Goal: Task Accomplishment & Management: Manage account settings

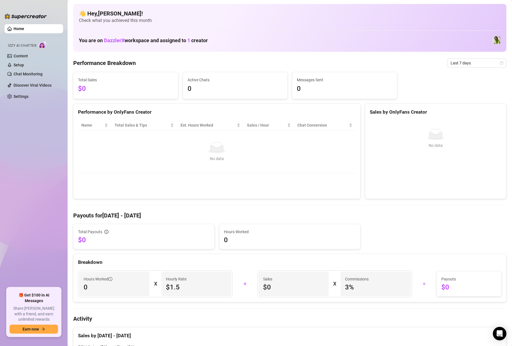
click at [340, 30] on div "👋 Hey, [PERSON_NAME] ! Check what you achieved this month You are on DazzlerX w…" at bounding box center [289, 28] width 433 height 48
click at [37, 73] on link "Chat Monitoring" at bounding box center [28, 74] width 29 height 5
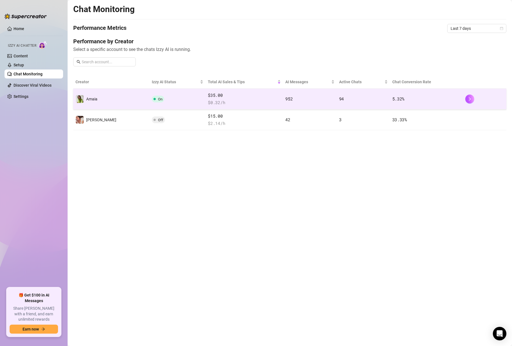
click at [105, 100] on td "Amaia" at bounding box center [111, 99] width 76 height 21
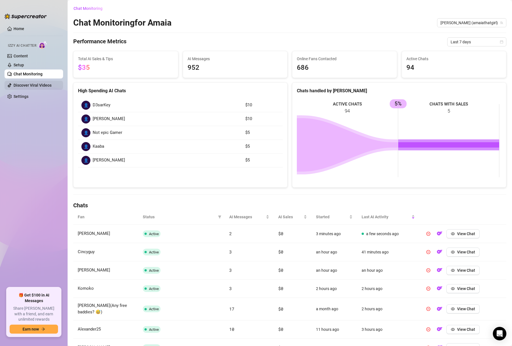
click at [28, 85] on link "Discover Viral Videos" at bounding box center [33, 85] width 38 height 5
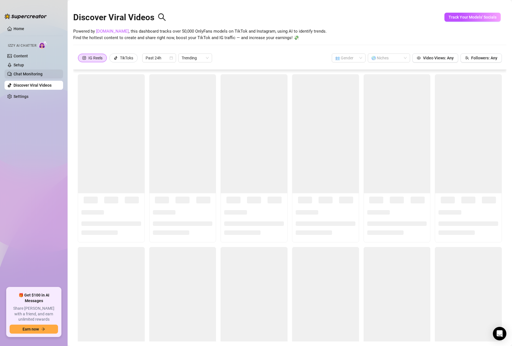
click at [27, 73] on link "Chat Monitoring" at bounding box center [28, 74] width 29 height 5
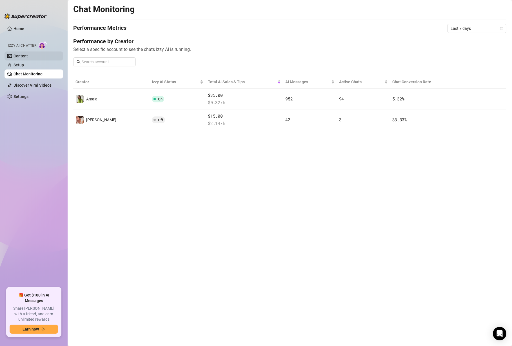
click at [24, 63] on link "Setup" at bounding box center [19, 65] width 10 height 5
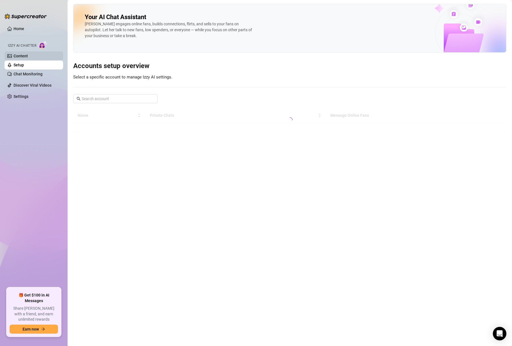
click at [28, 55] on link "Content" at bounding box center [21, 56] width 14 height 5
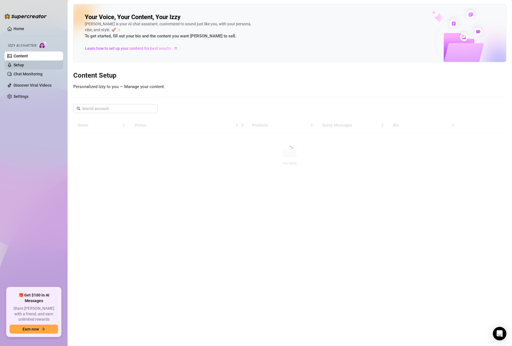
click at [22, 63] on link "Setup" at bounding box center [19, 65] width 10 height 5
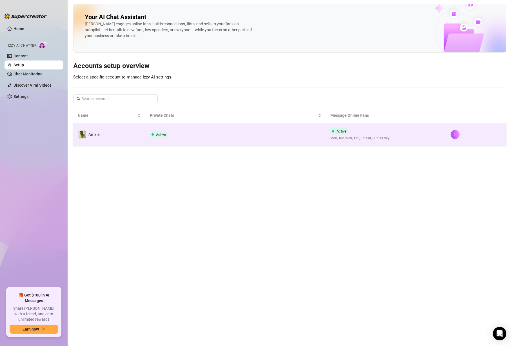
click at [221, 137] on td "Active" at bounding box center [235, 134] width 180 height 23
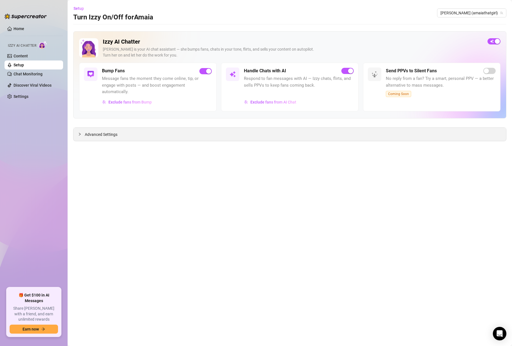
click at [153, 133] on div "Advanced Settings" at bounding box center [289, 134] width 432 height 13
click at [83, 130] on div "Advanced Settings" at bounding box center [289, 134] width 432 height 13
click at [80, 134] on icon "collapsed" at bounding box center [80, 134] width 2 height 3
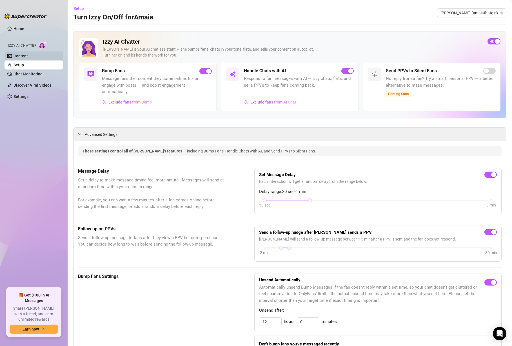
click at [19, 58] on link "Content" at bounding box center [21, 56] width 14 height 5
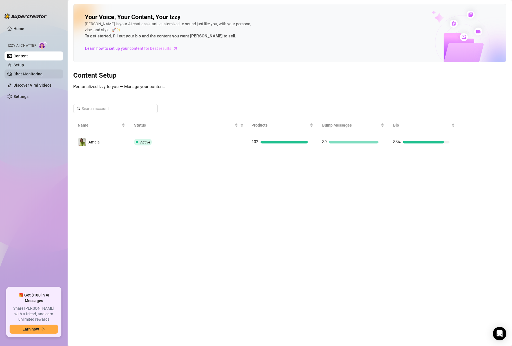
click at [30, 73] on link "Chat Monitoring" at bounding box center [28, 74] width 29 height 5
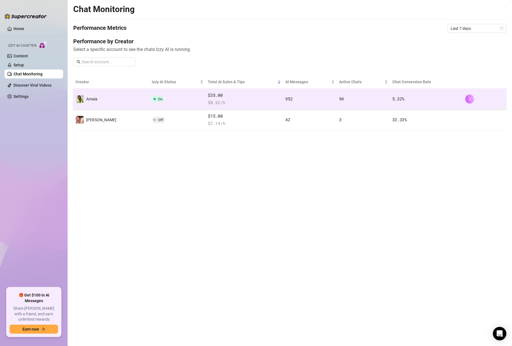
click at [467, 98] on button "button" at bounding box center [469, 99] width 9 height 9
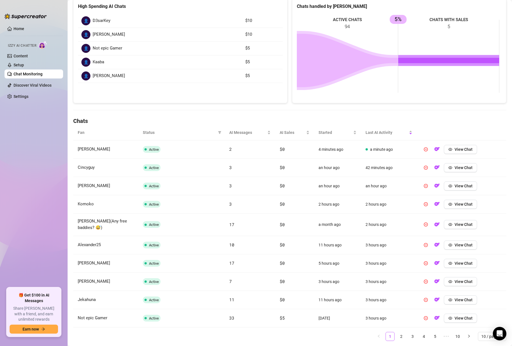
scroll to position [101, 0]
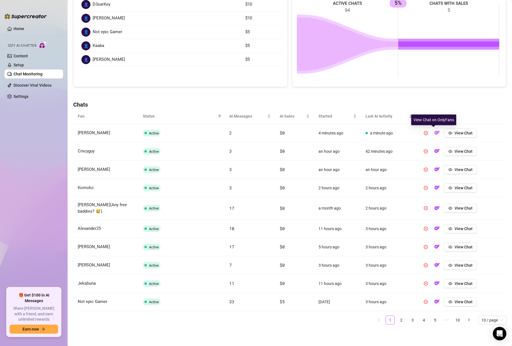
click at [434, 135] on img "button" at bounding box center [437, 133] width 6 height 6
